Goal: Task Accomplishment & Management: Manage account settings

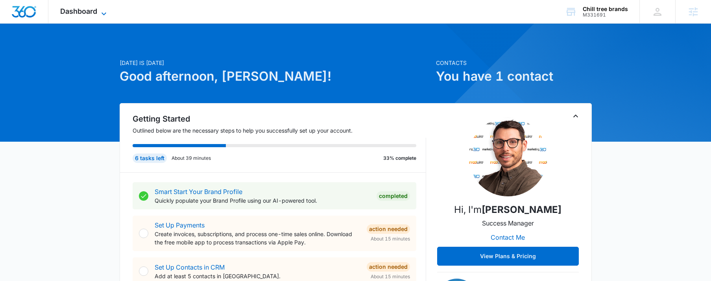
click at [101, 16] on icon at bounding box center [103, 13] width 9 height 9
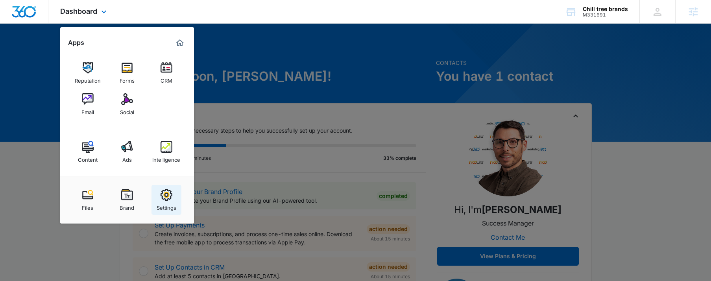
click at [175, 199] on link "Settings" at bounding box center [166, 200] width 30 height 30
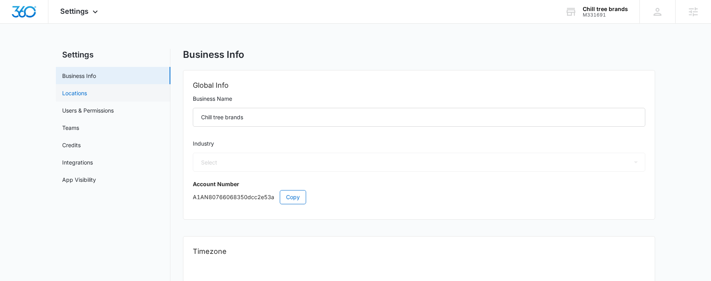
select select "52"
select select "US"
select select "America/New_York"
click at [84, 93] on link "Locations" at bounding box center [74, 93] width 25 height 8
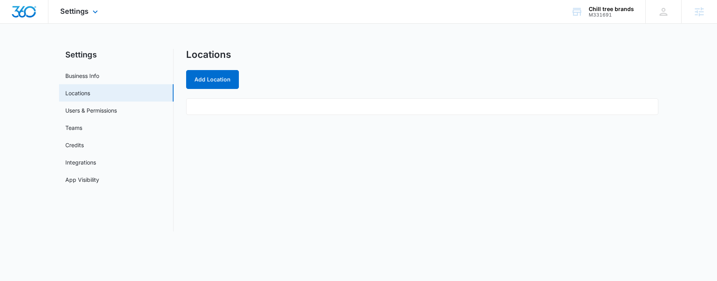
click at [86, 4] on div "Settings Apps Reputation Forms CRM Email Social Content Ads Intelligence Files …" at bounding box center [79, 11] width 63 height 23
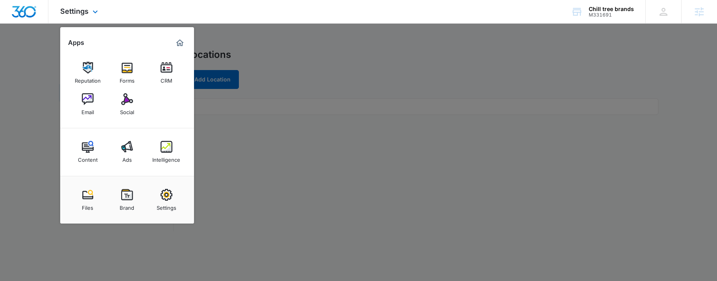
click at [86, 4] on div "Settings Apps Reputation Forms CRM Email Social Content Ads Intelligence Files …" at bounding box center [79, 11] width 63 height 23
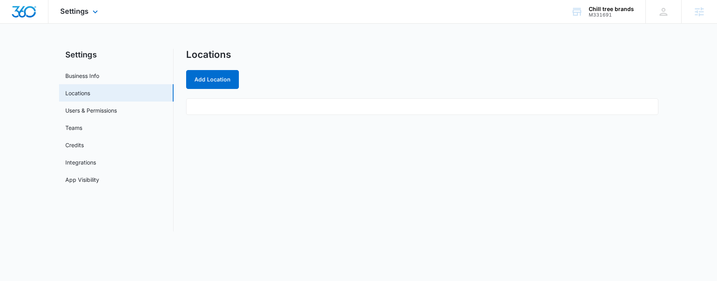
click at [85, 19] on div "Settings Apps Reputation Forms CRM Email Social Content Ads Intelligence Files …" at bounding box center [79, 11] width 63 height 23
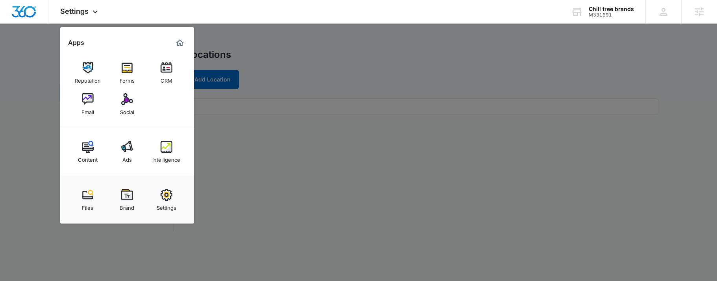
click at [127, 200] on img at bounding box center [127, 195] width 12 height 12
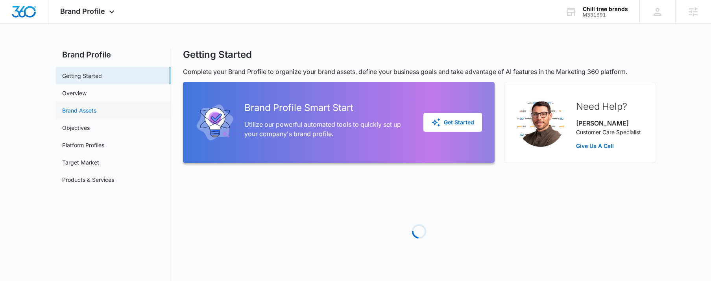
click at [96, 107] on link "Brand Assets" at bounding box center [79, 110] width 34 height 8
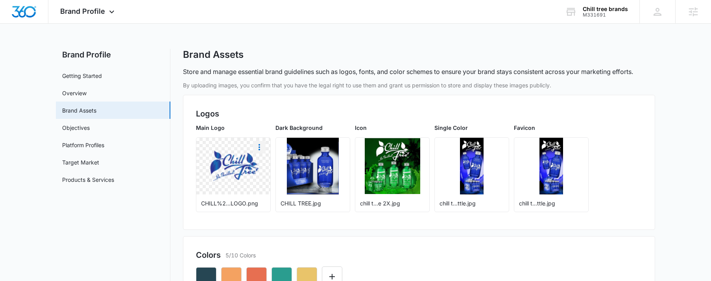
click at [257, 145] on icon "More" at bounding box center [259, 146] width 9 height 9
click at [272, 168] on div "Download" at bounding box center [276, 169] width 26 height 6
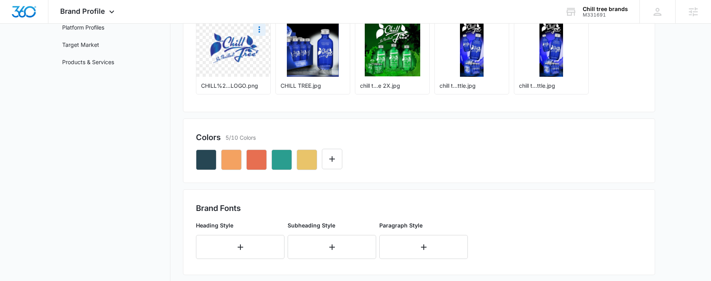
scroll to position [118, 0]
click at [216, 146] on div "button" at bounding box center [216, 149] width 6 height 6
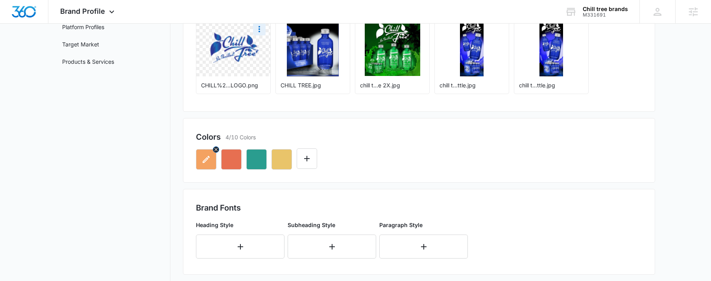
click at [215, 151] on icon "button" at bounding box center [216, 150] width 6 height 6
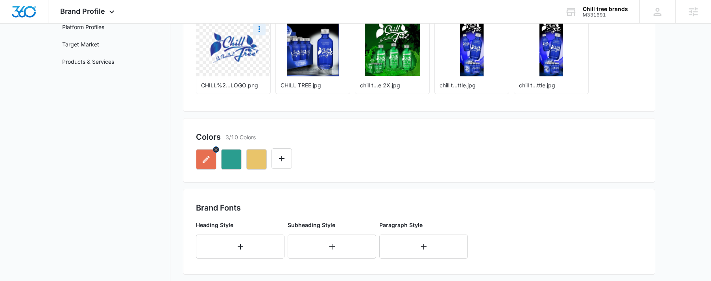
click at [215, 151] on icon "button" at bounding box center [216, 150] width 6 height 6
click at [204, 160] on icon "Edit Color" at bounding box center [205, 158] width 9 height 9
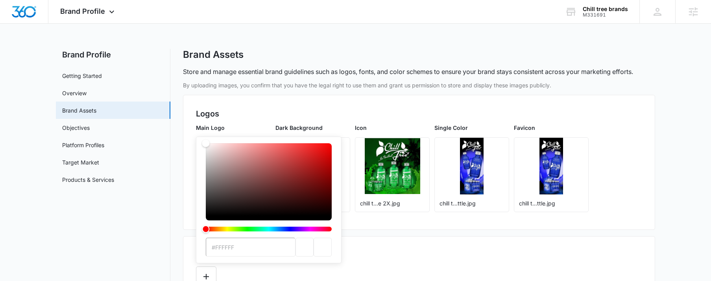
type input "#196DB6"
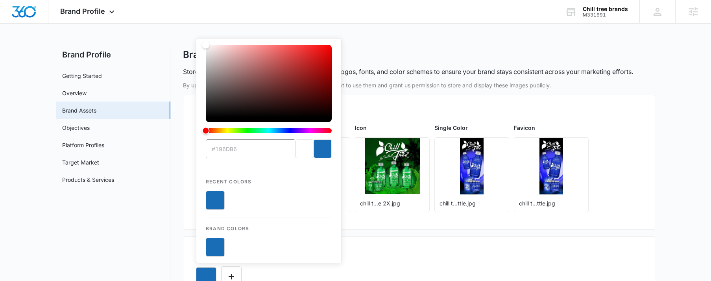
click at [410, 242] on div "Colors 1/10 Colors #196DB6 Recent Colors Brand Colors" at bounding box center [419, 268] width 472 height 65
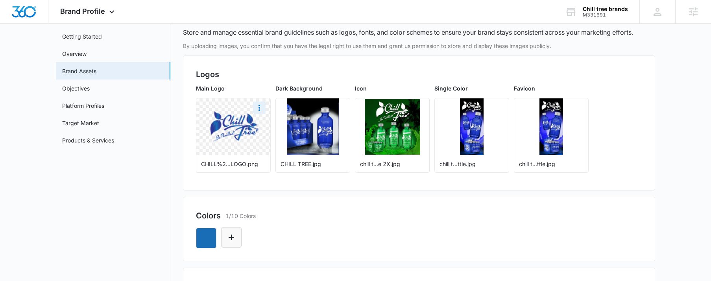
drag, startPoint x: 239, startPoint y: 234, endPoint x: 251, endPoint y: 230, distance: 12.7
click at [239, 234] on button "Edit Color" at bounding box center [231, 237] width 20 height 20
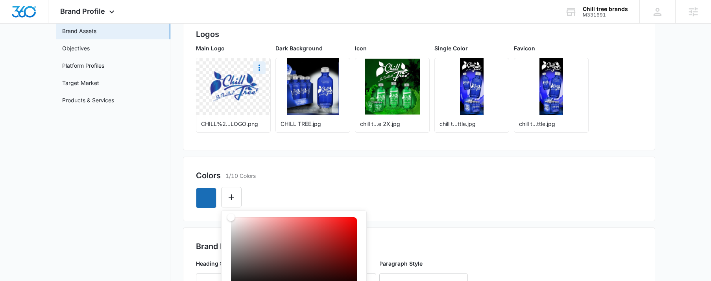
scroll to position [236, 0]
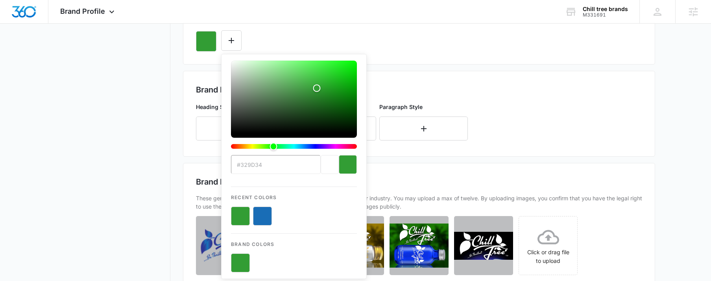
click at [268, 216] on button "color-picker-container" at bounding box center [262, 216] width 19 height 19
type input "#196DB6"
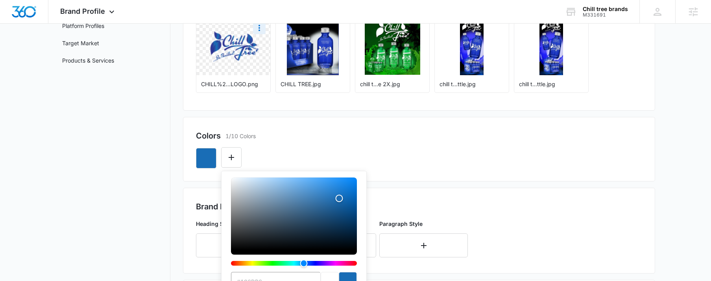
scroll to position [197, 0]
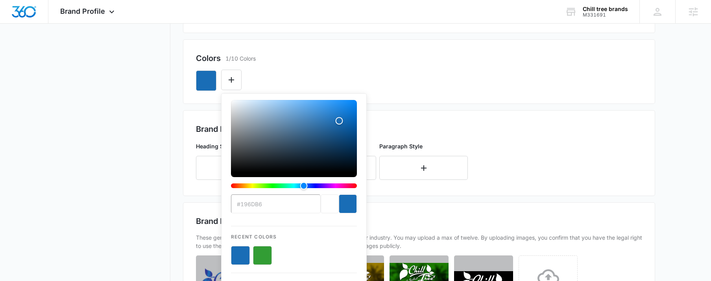
click at [305, 69] on div "#196DB6 Recent Colors Brand Colors" at bounding box center [419, 77] width 446 height 27
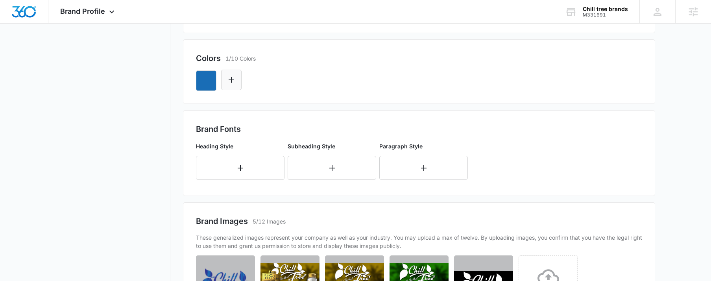
click at [227, 76] on icon "Edit Color" at bounding box center [231, 79] width 9 height 9
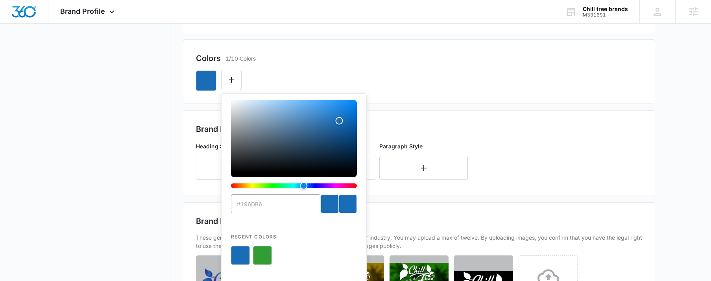
click at [263, 251] on button "color-picker-container" at bounding box center [262, 255] width 19 height 19
type input "#FFFFFF"
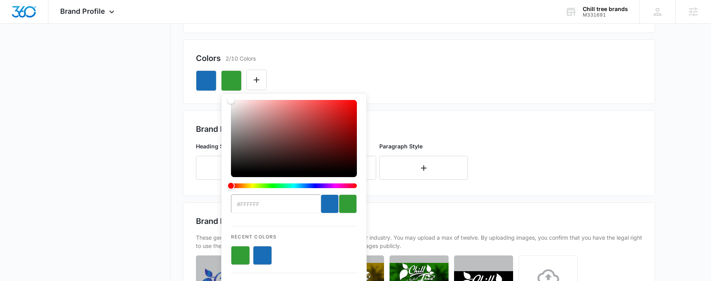
click at [389, 55] on div "Colors 2/10 Colors" at bounding box center [419, 58] width 446 height 12
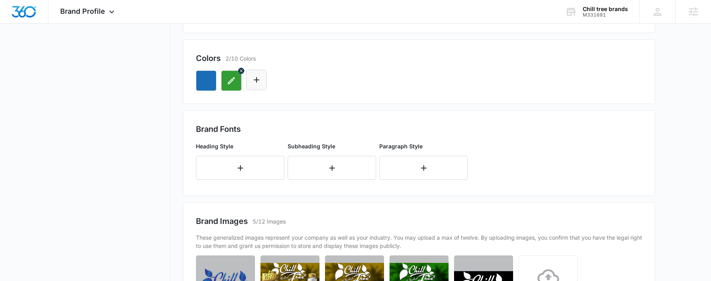
click at [262, 84] on button "Edit Color" at bounding box center [256, 80] width 20 height 20
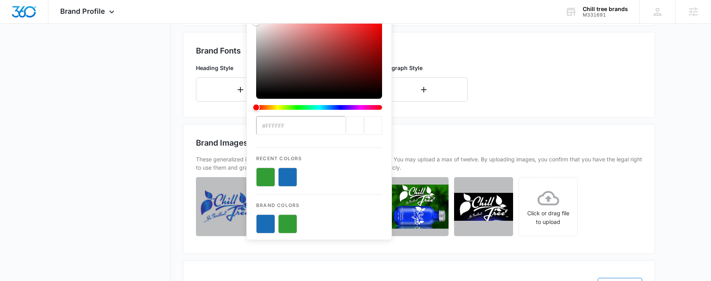
scroll to position [275, 0]
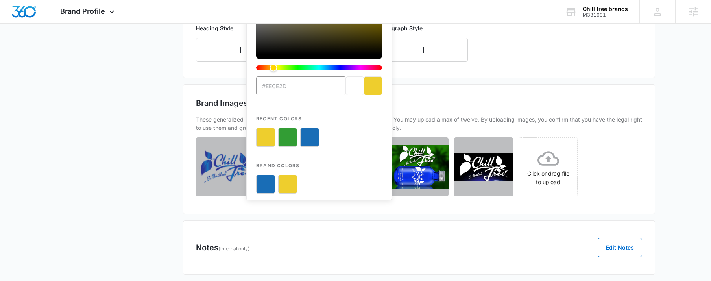
click at [286, 140] on button "color-picker-container" at bounding box center [287, 137] width 19 height 19
type input "#329D34"
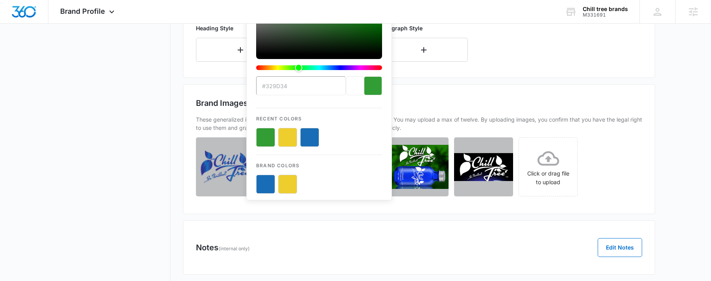
scroll to position [157, 0]
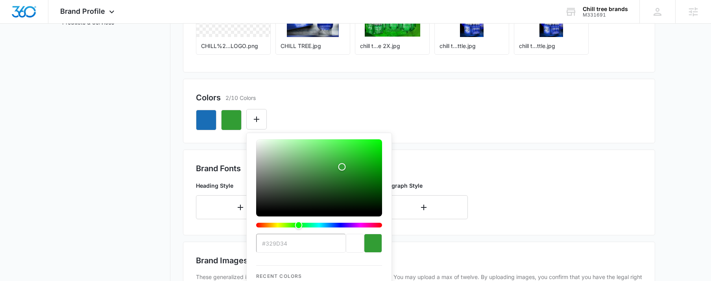
click at [396, 117] on div "#329D34 Recent Colors Brand Colors" at bounding box center [419, 116] width 446 height 27
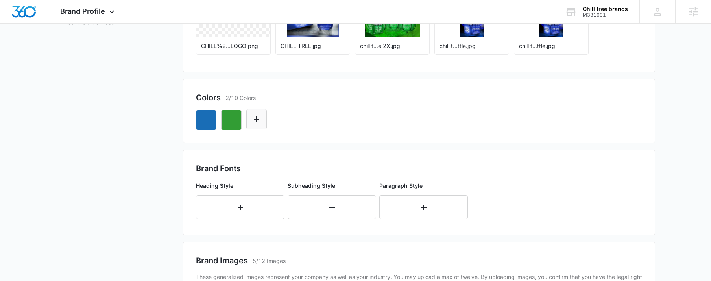
click at [265, 116] on button "Edit Color" at bounding box center [256, 119] width 20 height 20
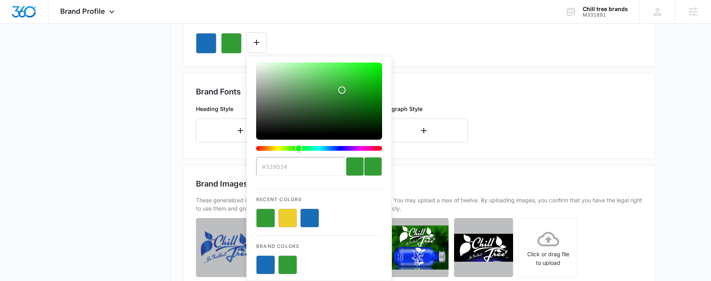
scroll to position [275, 0]
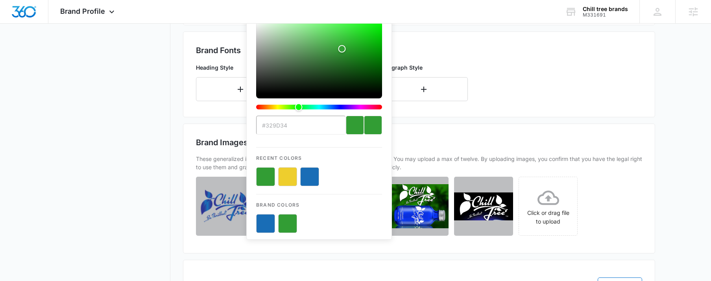
click at [282, 177] on button "color-picker-container" at bounding box center [287, 176] width 19 height 19
type input "#FFFFFF"
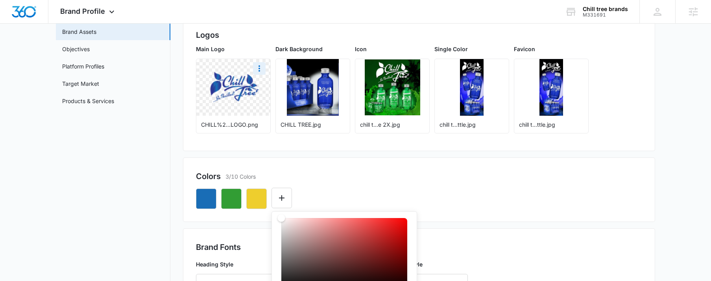
click at [418, 169] on div "Colors 3/10 Colors #FFFFFF Recent Colors Brand Colors" at bounding box center [419, 189] width 472 height 65
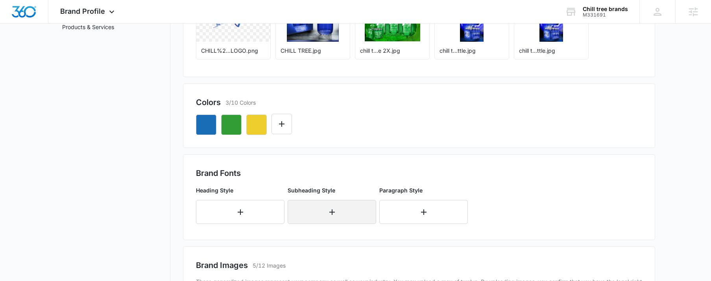
scroll to position [236, 0]
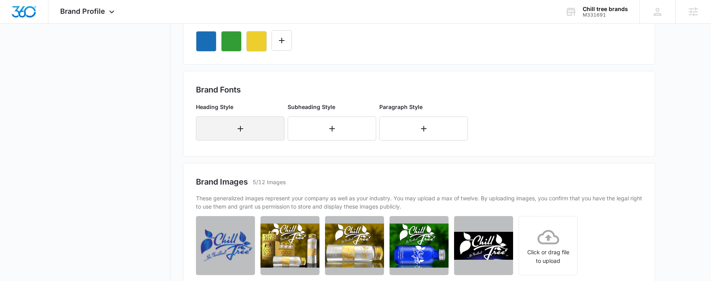
click at [252, 125] on button "button" at bounding box center [240, 128] width 89 height 24
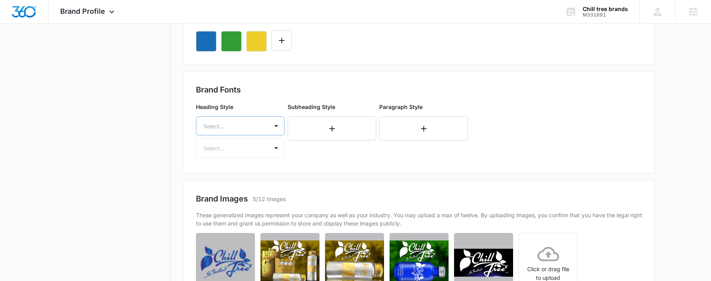
click at [224, 130] on div at bounding box center [230, 126] width 55 height 10
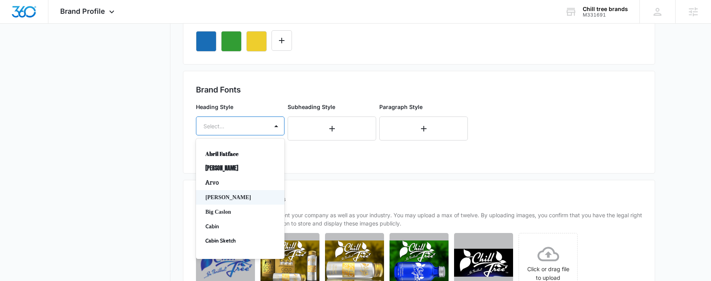
scroll to position [39, 0]
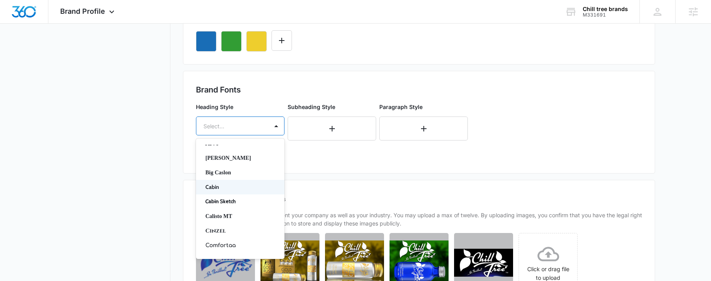
click at [236, 187] on p "Cabin" at bounding box center [239, 187] width 68 height 8
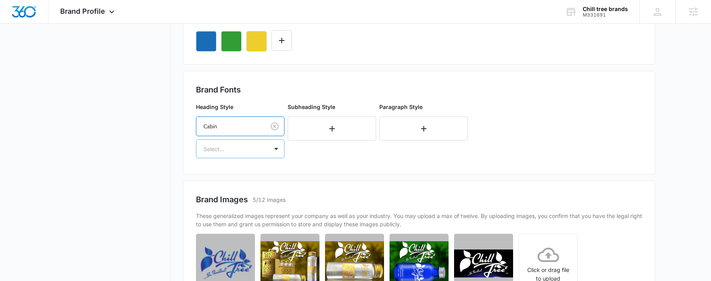
click at [244, 159] on div "Heading Style option Cabin, selected. Cabin Select... Subheading Style Paragrap…" at bounding box center [343, 131] width 295 height 62
click at [242, 154] on div "Select..." at bounding box center [232, 149] width 72 height 18
click at [231, 177] on p "Regular" at bounding box center [239, 176] width 68 height 8
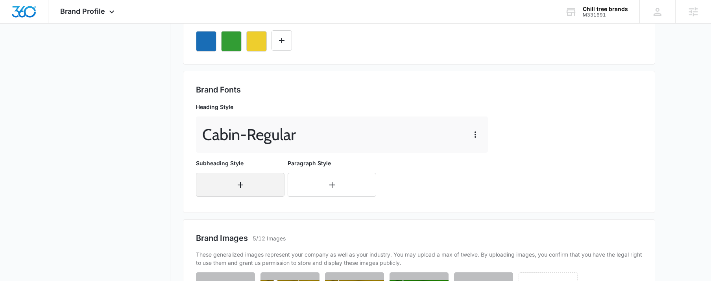
click at [219, 190] on button "button" at bounding box center [240, 185] width 89 height 24
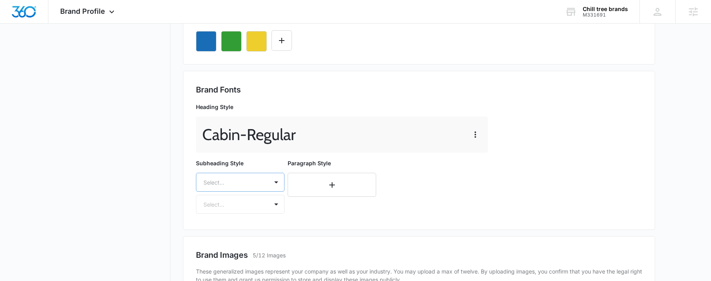
click at [228, 181] on div "Select..." at bounding box center [240, 182] width 89 height 19
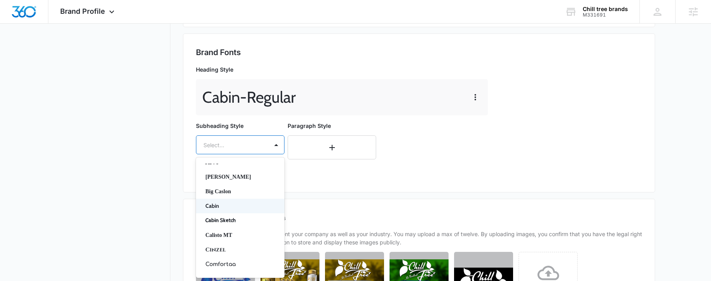
click at [223, 206] on p "Cabin" at bounding box center [239, 206] width 68 height 8
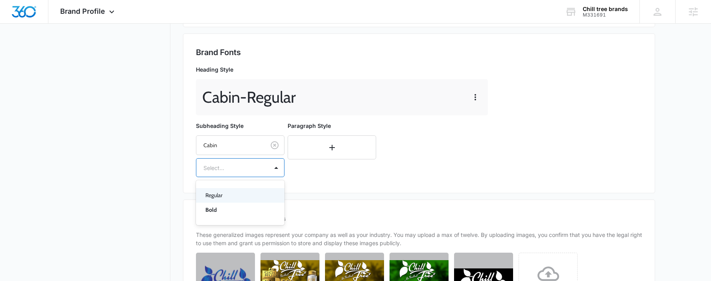
click at [225, 170] on div at bounding box center [230, 168] width 55 height 10
click at [219, 194] on p "Regular" at bounding box center [239, 195] width 68 height 8
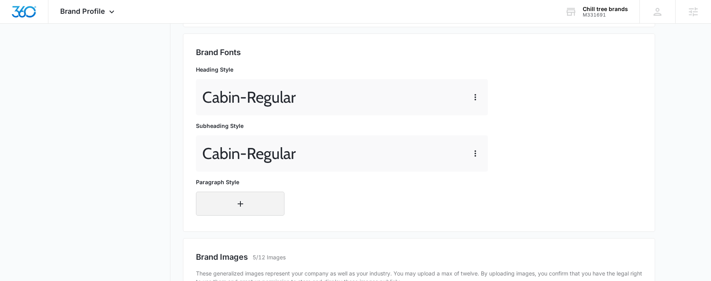
click at [231, 203] on button "button" at bounding box center [240, 204] width 89 height 24
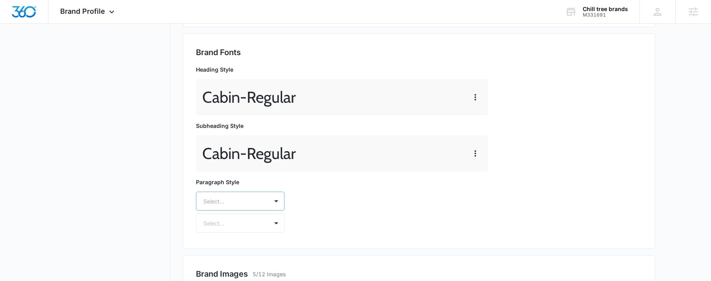
click at [234, 198] on div "Select..." at bounding box center [240, 201] width 89 height 19
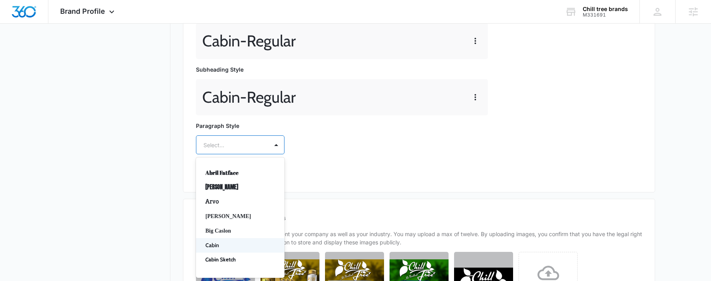
drag, startPoint x: 208, startPoint y: 244, endPoint x: 237, endPoint y: 183, distance: 67.8
click at [209, 244] on p "Cabin" at bounding box center [239, 245] width 68 height 8
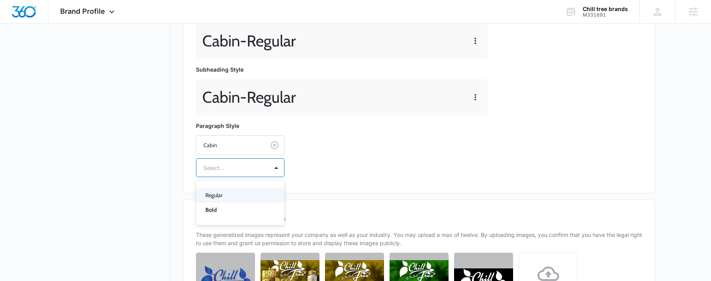
click at [242, 166] on div at bounding box center [230, 168] width 55 height 10
click at [231, 193] on p "Regular" at bounding box center [239, 195] width 68 height 8
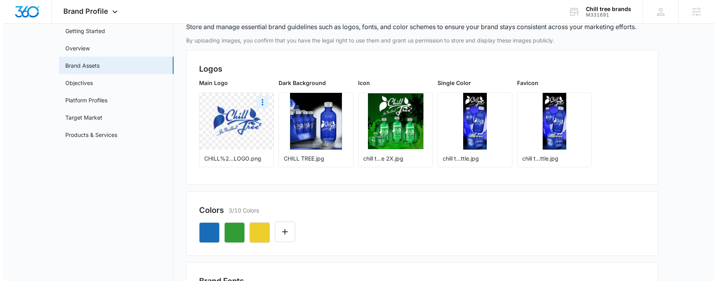
scroll to position [0, 0]
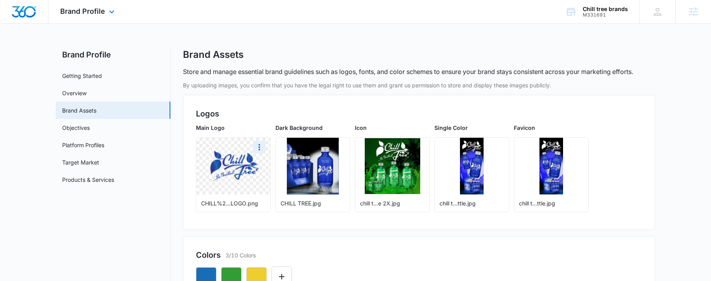
click at [107, 14] on div "Brand Profile Apps Reputation Forms CRM Email Social Content Ads Intelligence F…" at bounding box center [88, 11] width 80 height 23
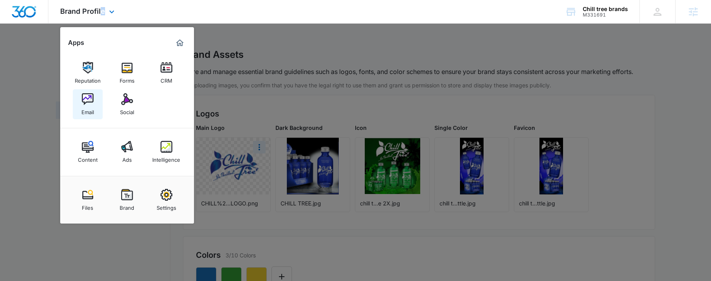
click at [92, 100] on img at bounding box center [88, 99] width 12 height 12
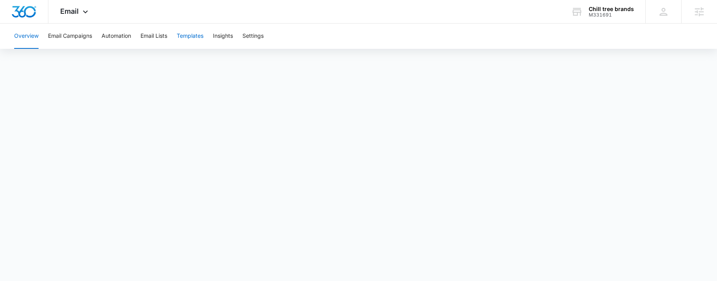
click at [190, 36] on button "Templates" at bounding box center [190, 36] width 27 height 25
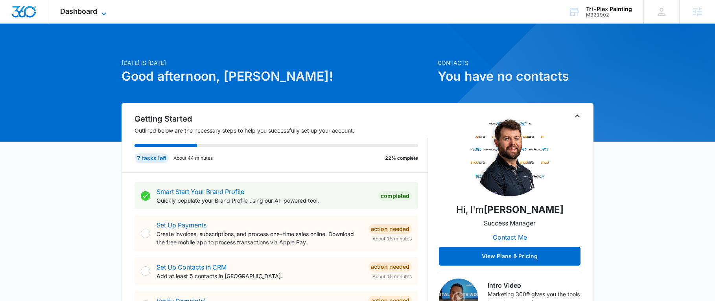
click at [102, 16] on icon at bounding box center [103, 13] width 9 height 9
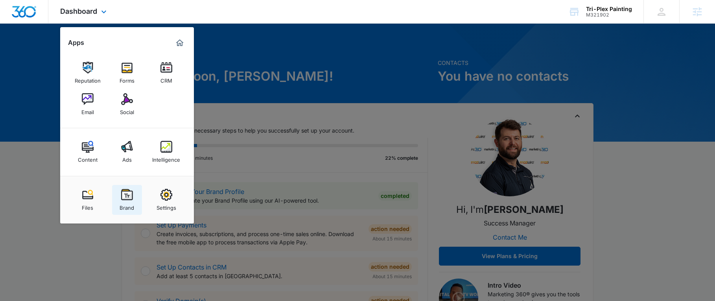
click at [132, 196] on img at bounding box center [127, 195] width 12 height 12
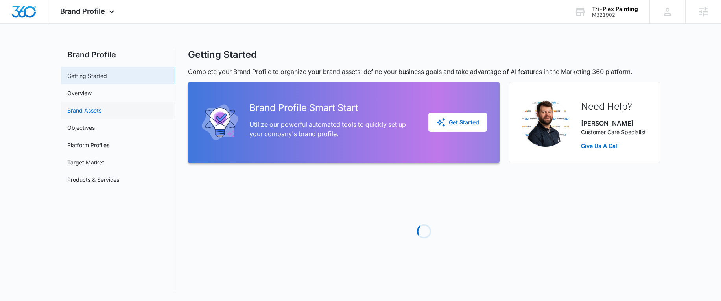
click at [86, 107] on link "Brand Assets" at bounding box center [84, 110] width 34 height 8
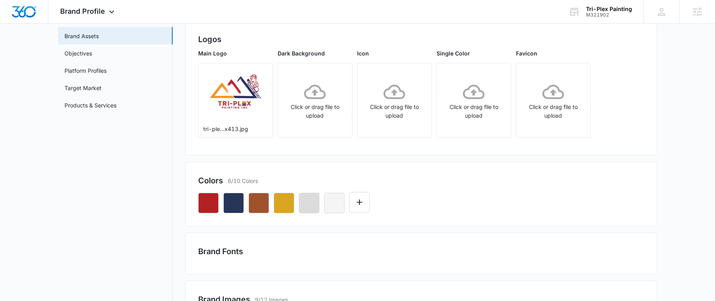
scroll to position [197, 0]
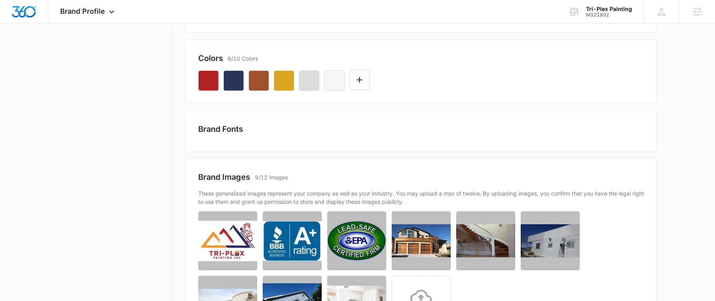
click at [233, 137] on div "Brand Fonts" at bounding box center [421, 131] width 472 height 42
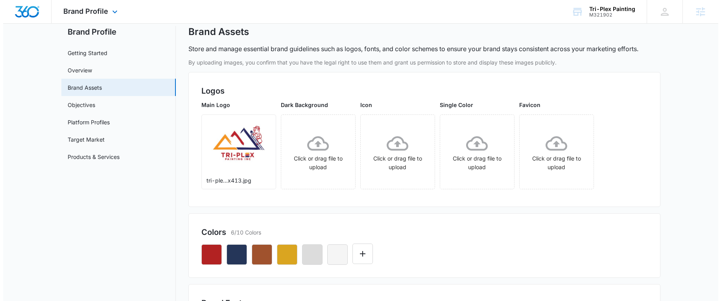
scroll to position [0, 0]
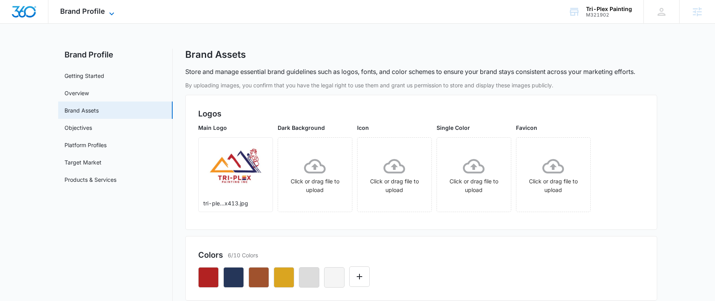
click at [94, 14] on span "Brand Profile" at bounding box center [82, 11] width 45 height 8
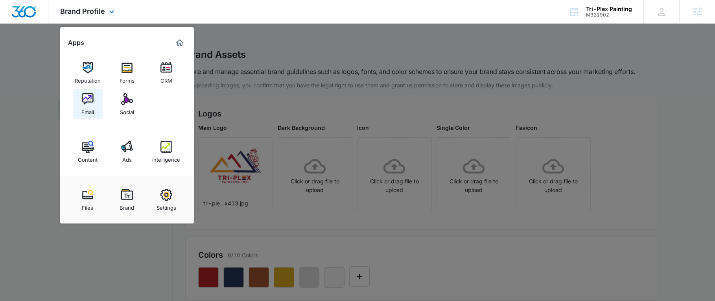
click at [83, 109] on div "Email" at bounding box center [87, 110] width 13 height 10
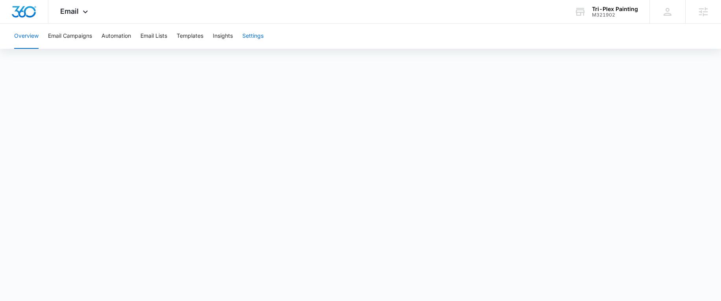
click at [253, 35] on button "Settings" at bounding box center [252, 36] width 21 height 25
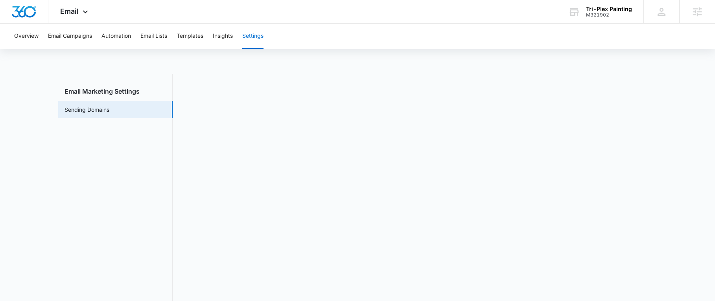
scroll to position [17, 0]
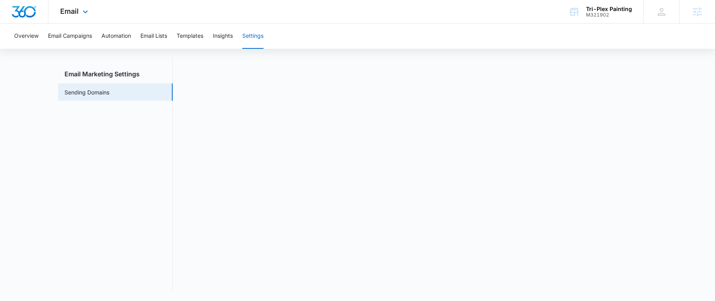
click at [17, 11] on img "Dashboard" at bounding box center [23, 12] width 25 height 12
